Goal: Information Seeking & Learning: Learn about a topic

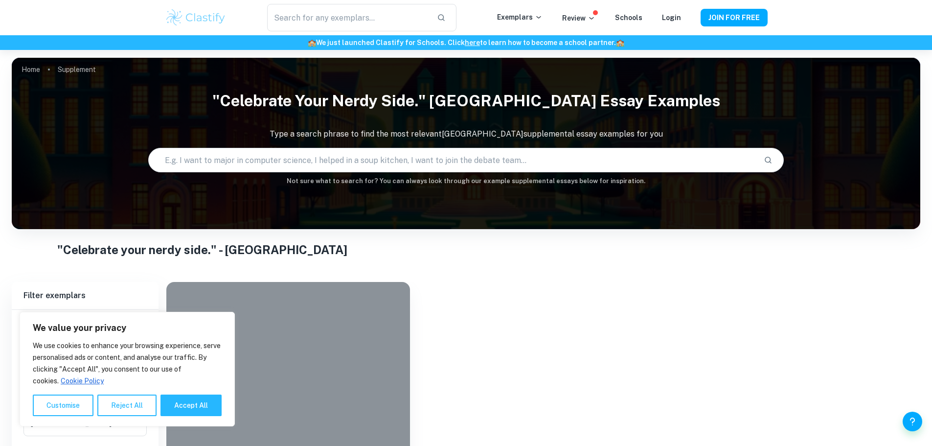
scroll to position [69, 0]
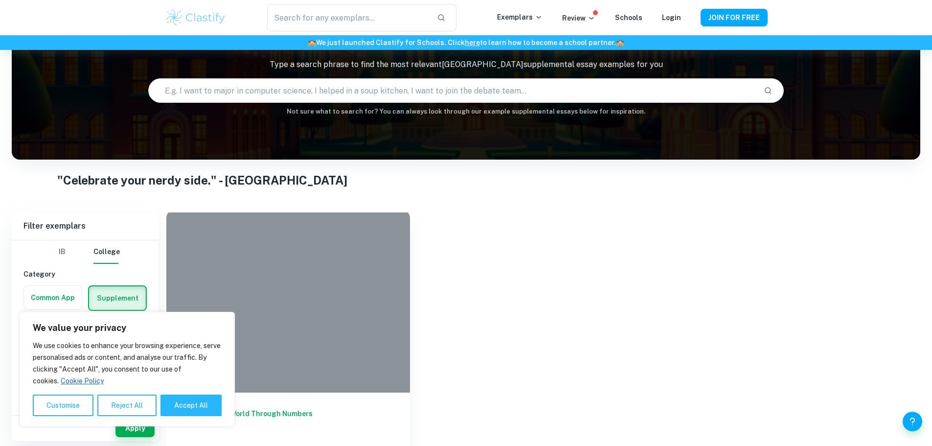
click at [197, 400] on button "Accept All" at bounding box center [191, 405] width 61 height 22
checkbox input "true"
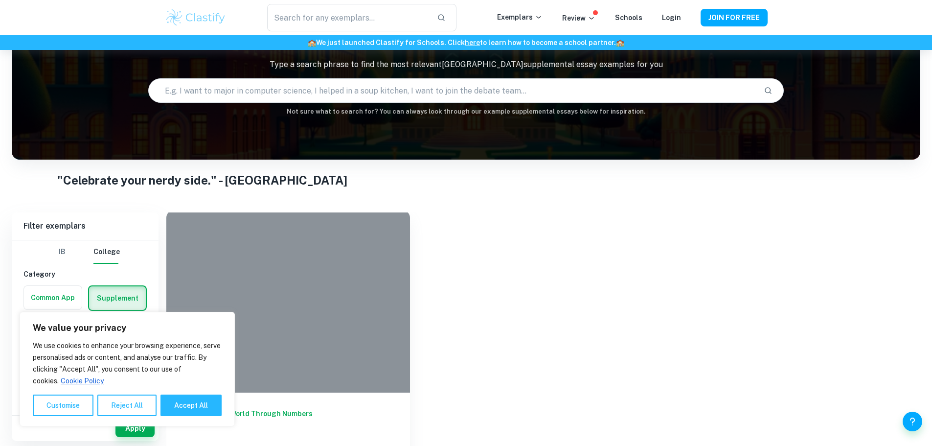
checkbox input "true"
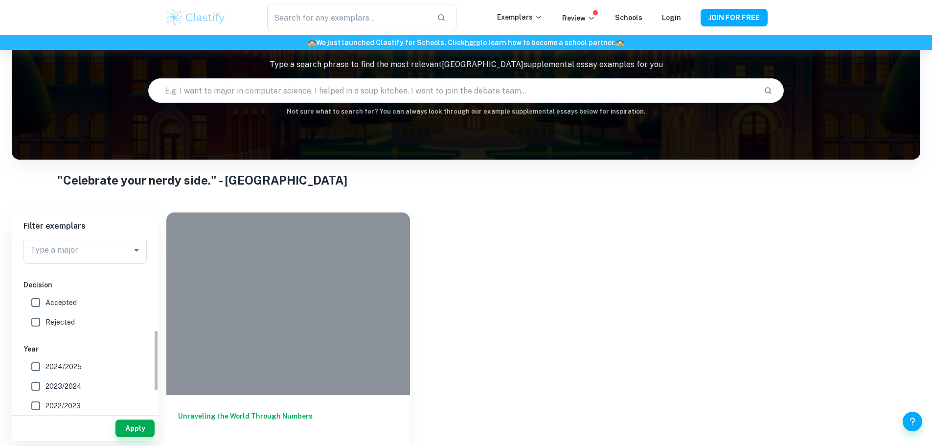
scroll to position [207, 0]
click at [61, 316] on span "Accepted" at bounding box center [61, 317] width 31 height 11
click at [46, 316] on input "Accepted" at bounding box center [36, 318] width 20 height 20
checkbox input "true"
click at [53, 382] on span "2024/2025" at bounding box center [64, 381] width 36 height 11
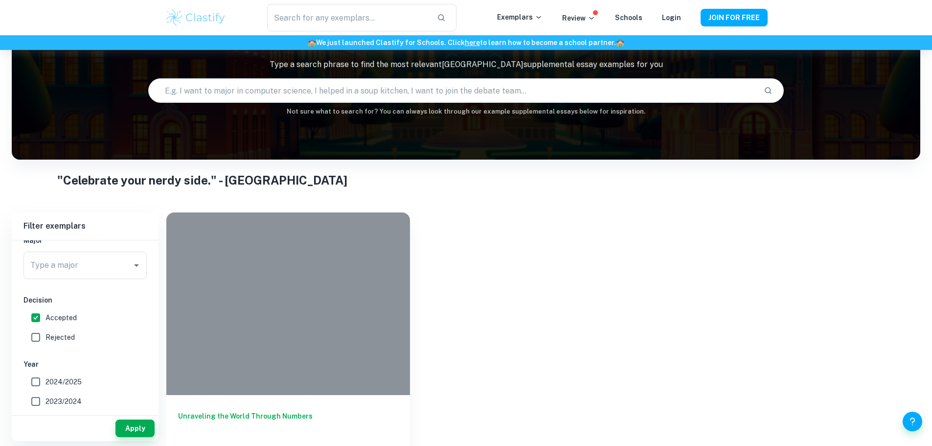
click at [46, 382] on input "2024/2025" at bounding box center [36, 382] width 20 height 20
checkbox input "true"
click at [123, 425] on button "Apply" at bounding box center [135, 428] width 39 height 18
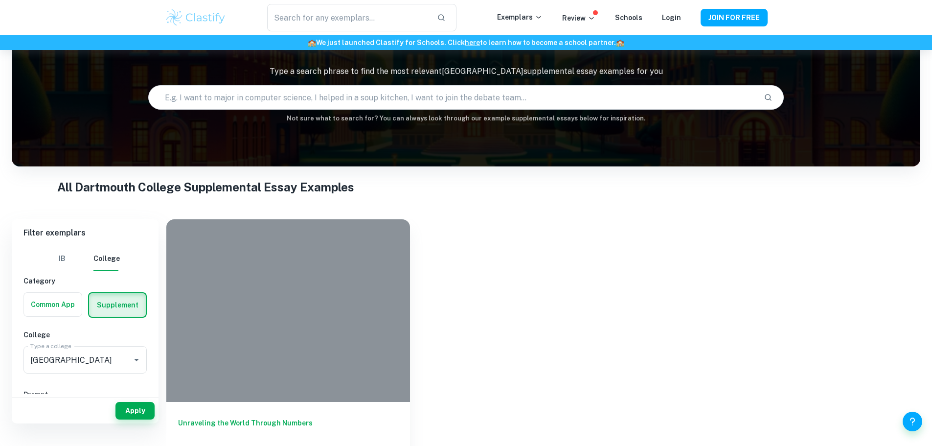
scroll to position [69, 0]
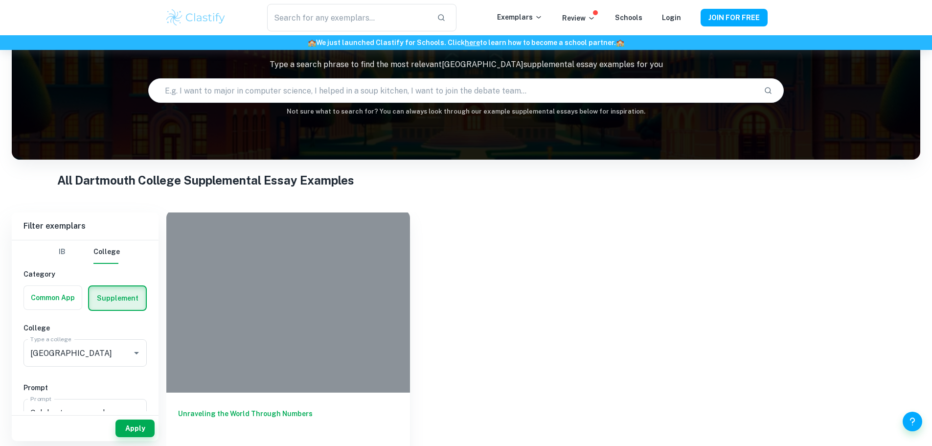
click at [282, 408] on h6 "Unraveling the World Through Numbers" at bounding box center [288, 424] width 220 height 32
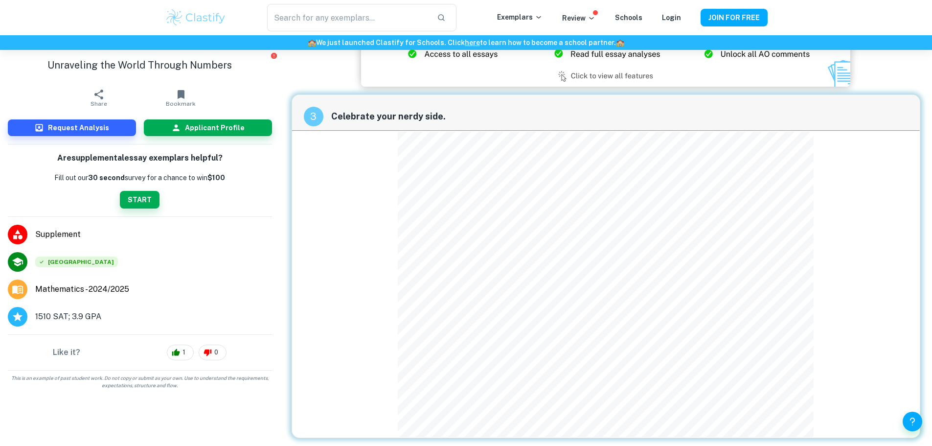
scroll to position [652, 0]
